Goal: Transaction & Acquisition: Purchase product/service

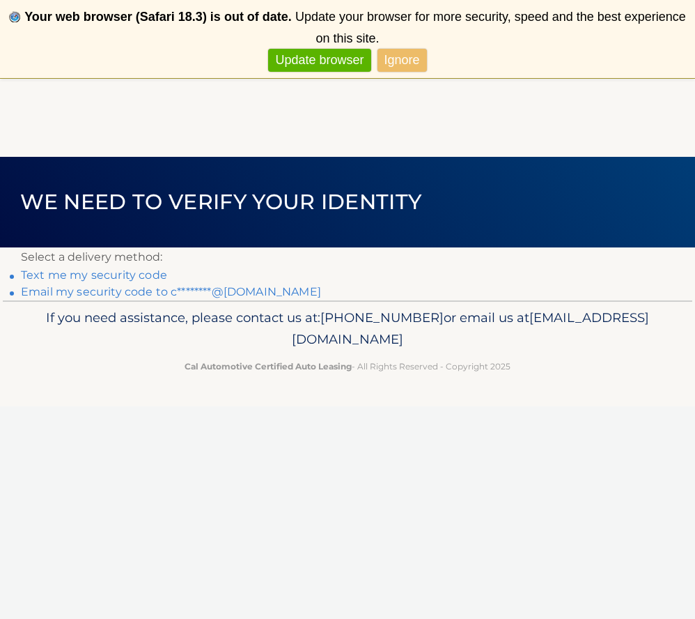
click at [100, 274] on link "Text me my security code" at bounding box center [94, 274] width 146 height 13
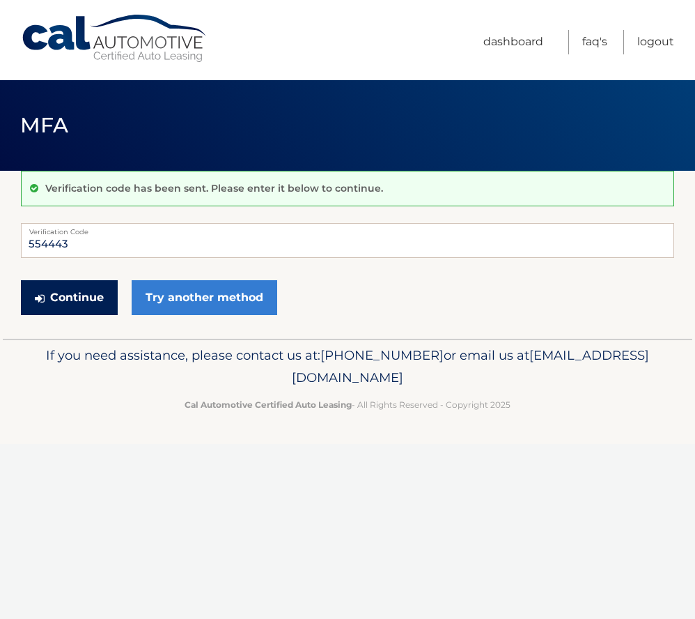
type input "554443"
click at [98, 306] on button "Continue" at bounding box center [69, 297] width 97 height 35
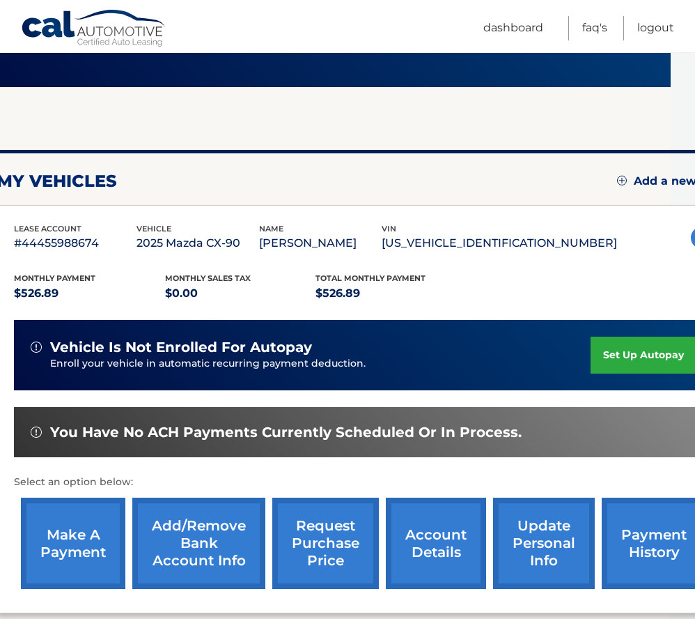
scroll to position [84, 22]
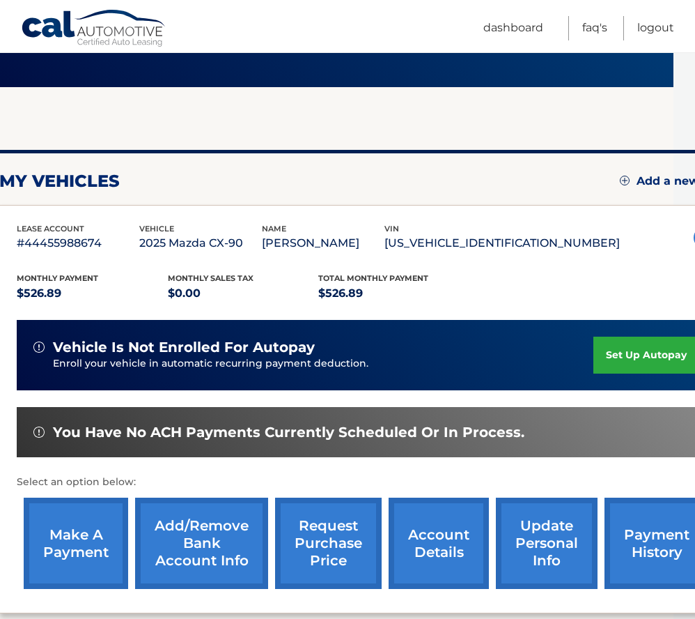
click at [84, 521] on link "make a payment" at bounding box center [76, 542] width 105 height 91
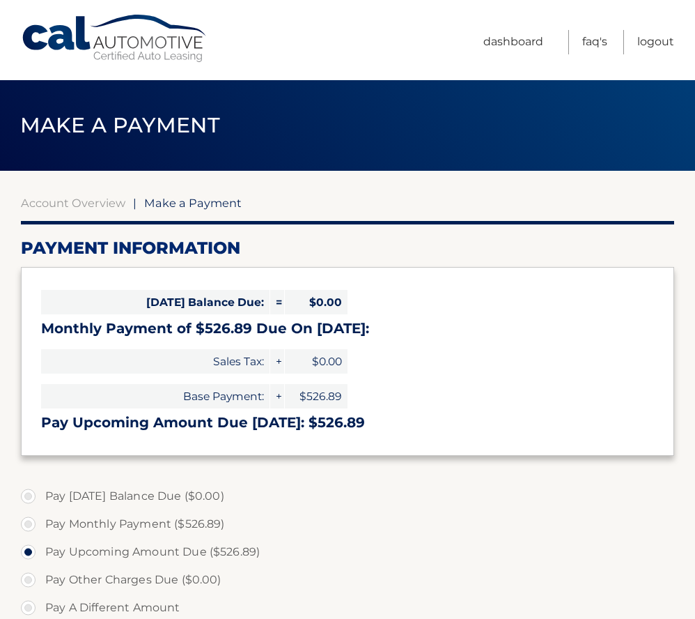
select select "NmE5MjU4ZGYtYjFhYi00Y2NhLWEyZTEtMTZlZjY4ODNmNDFi"
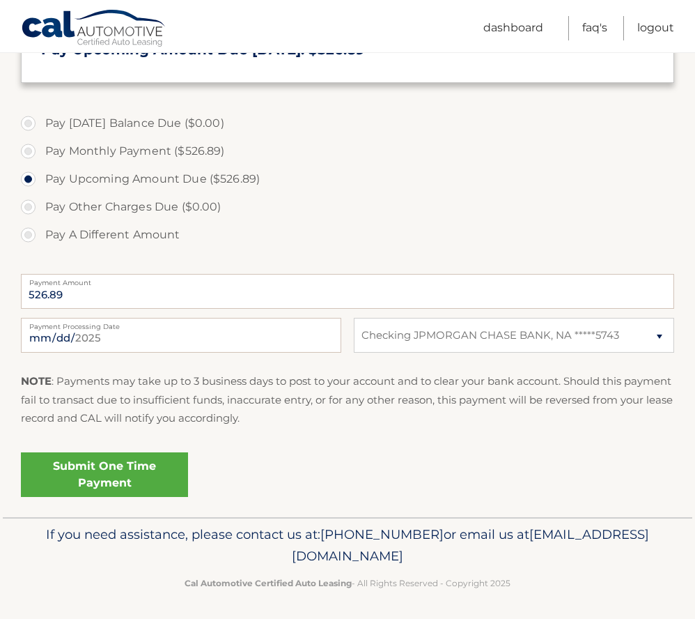
scroll to position [373, 0]
click at [152, 464] on link "Submit One Time Payment" at bounding box center [104, 473] width 167 height 45
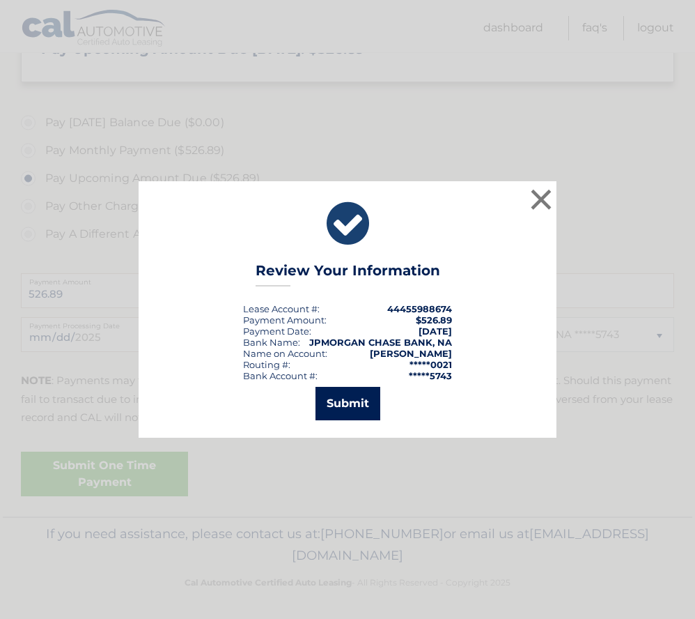
click at [334, 402] on button "Submit" at bounding box center [348, 403] width 65 height 33
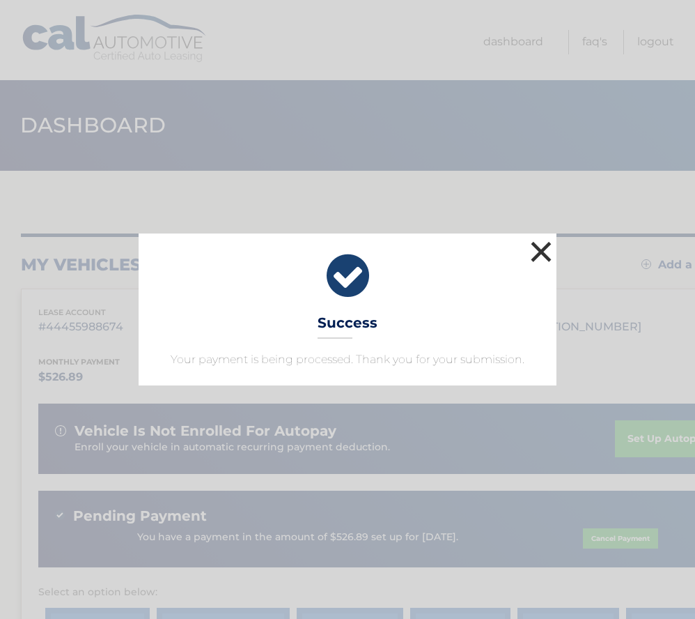
click at [539, 250] on button "×" at bounding box center [541, 252] width 28 height 28
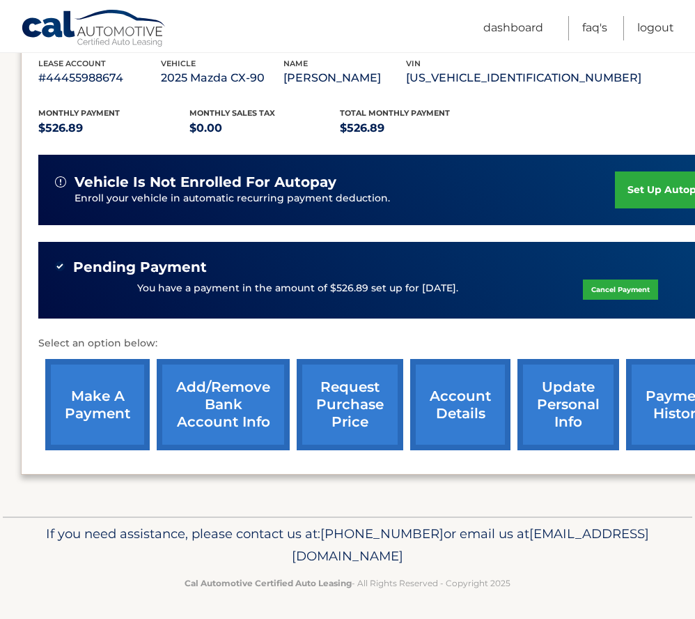
scroll to position [248, 0]
